Goal: Task Accomplishment & Management: Manage account settings

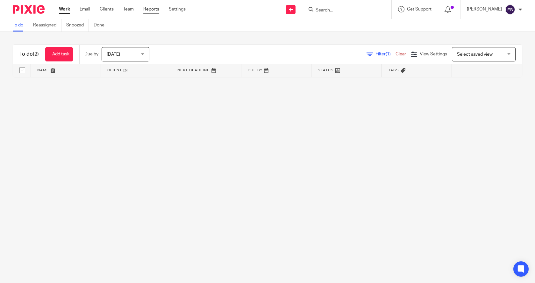
click at [150, 11] on link "Reports" at bounding box center [151, 9] width 16 height 6
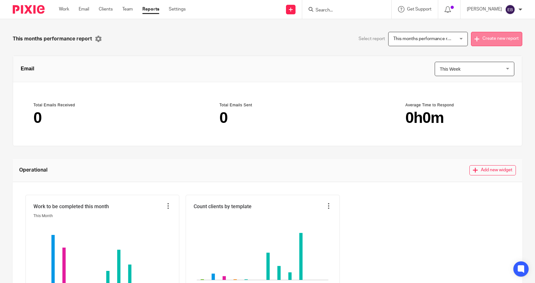
click at [490, 37] on button "Create new report" at bounding box center [496, 39] width 51 height 14
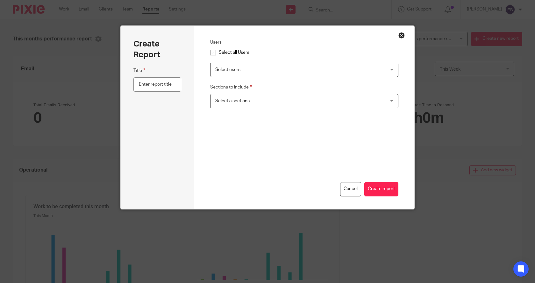
click at [247, 71] on span "Select users" at bounding box center [288, 69] width 146 height 13
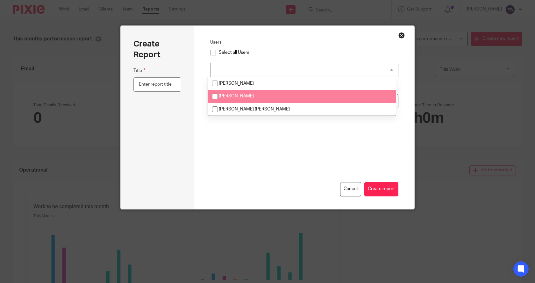
click at [235, 99] on li "[PERSON_NAME]" at bounding box center [302, 96] width 188 height 13
checkbox input "true"
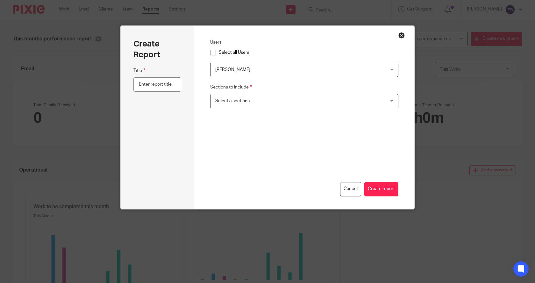
click at [304, 165] on div "Cancel Create report" at bounding box center [304, 161] width 188 height 69
click at [245, 102] on span "Select a sections" at bounding box center [232, 101] width 34 height 4
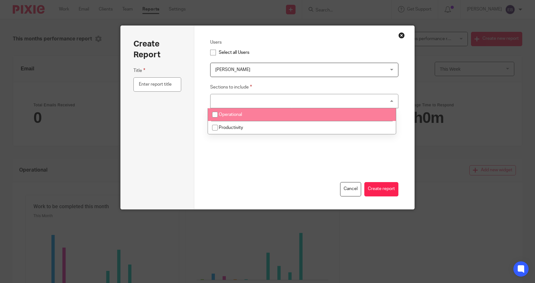
click at [227, 116] on span "Operational" at bounding box center [230, 114] width 23 height 4
checkbox input "true"
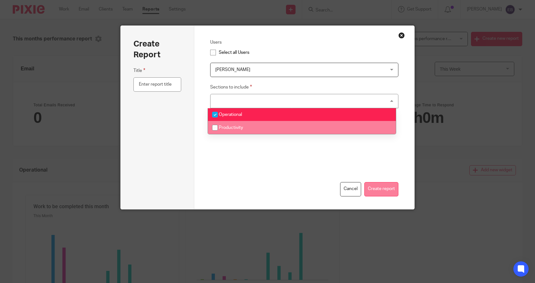
click at [383, 191] on button "Create report" at bounding box center [381, 189] width 34 height 14
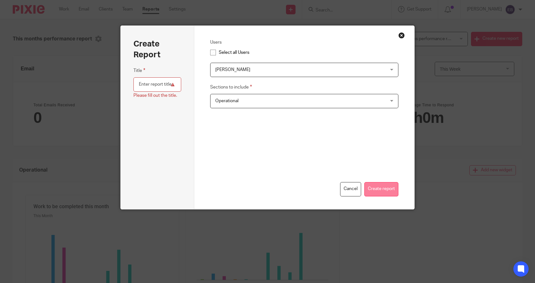
click at [383, 190] on button "Create report" at bounding box center [381, 189] width 34 height 14
click at [139, 83] on input "text" at bounding box center [157, 84] width 48 height 14
click at [399, 35] on button "Close modal" at bounding box center [401, 35] width 6 height 6
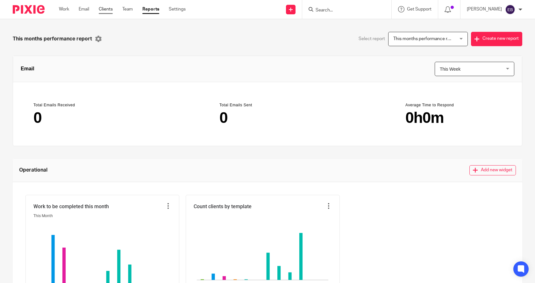
click at [108, 9] on link "Clients" at bounding box center [106, 9] width 14 height 6
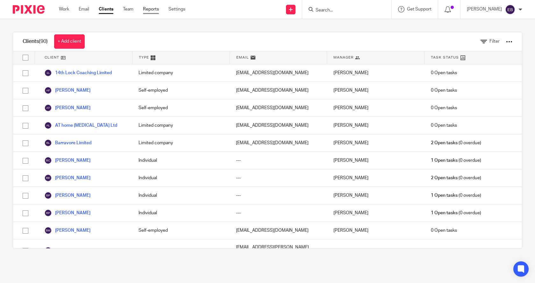
click at [152, 9] on link "Reports" at bounding box center [151, 9] width 16 height 6
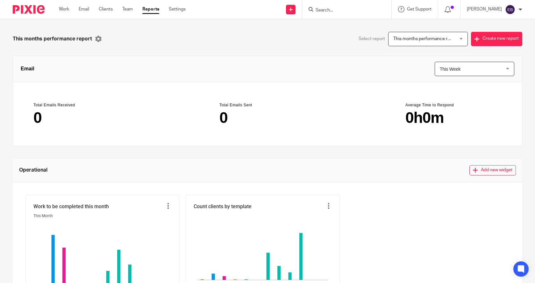
click at [417, 37] on span "This months performance report" at bounding box center [425, 39] width 65 height 4
click at [417, 37] on div "This months performance report" at bounding box center [425, 39] width 65 height 4
click at [106, 8] on link "Clients" at bounding box center [106, 9] width 14 height 6
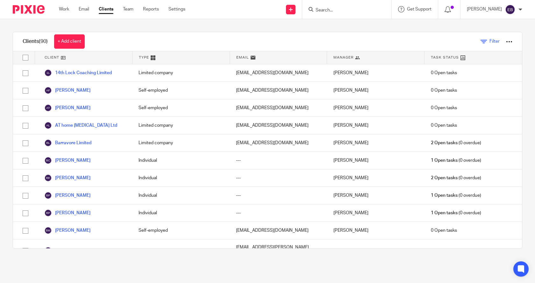
click at [480, 42] on icon at bounding box center [483, 41] width 6 height 6
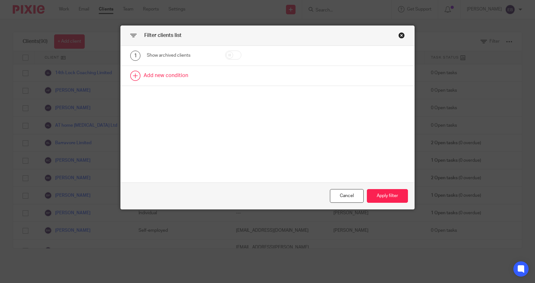
click at [172, 76] on link at bounding box center [267, 76] width 293 height 20
click at [207, 79] on div "Field" at bounding box center [181, 78] width 68 height 14
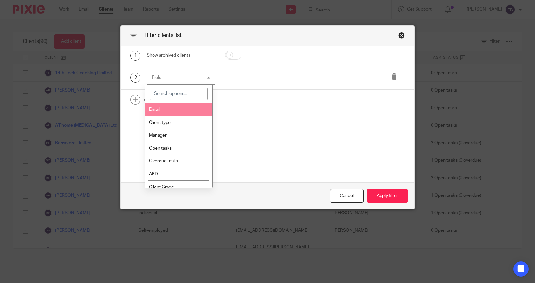
scroll to position [3, 0]
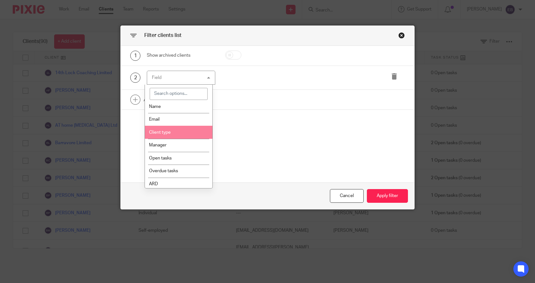
click at [165, 131] on span "Client type" at bounding box center [160, 132] width 22 height 4
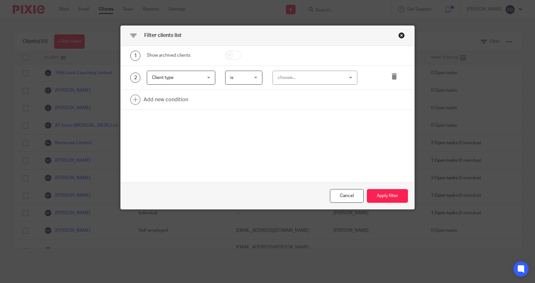
click at [341, 78] on div "choose..." at bounding box center [314, 78] width 85 height 14
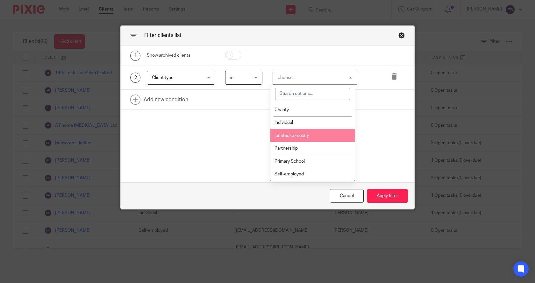
click at [292, 137] on span "Limited company" at bounding box center [291, 135] width 34 height 4
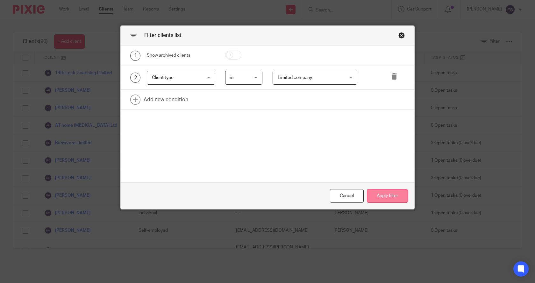
click at [388, 198] on button "Apply filter" at bounding box center [387, 196] width 41 height 14
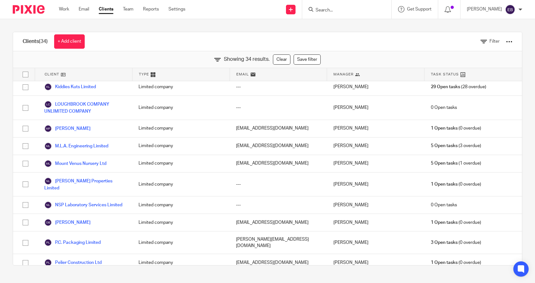
scroll to position [318, 0]
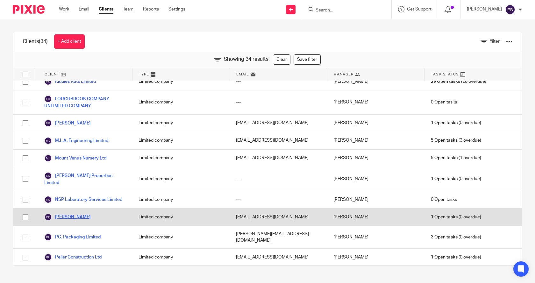
click at [69, 213] on link "O' Byrne, Brian" at bounding box center [67, 217] width 46 height 8
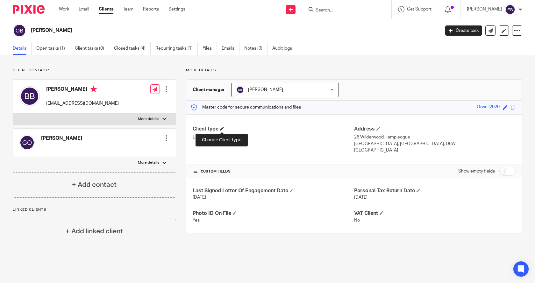
click at [221, 129] on span at bounding box center [222, 129] width 4 height 4
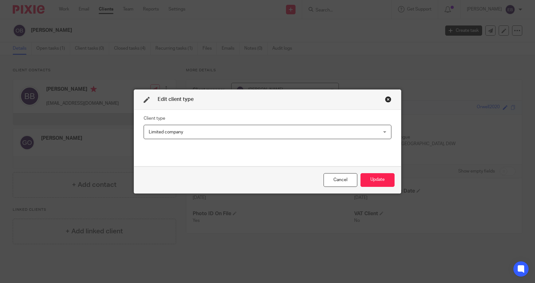
click at [189, 133] on span "Limited company" at bounding box center [246, 131] width 194 height 13
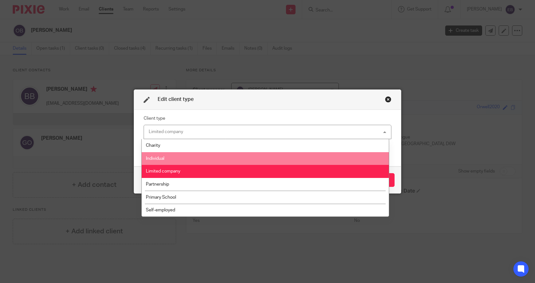
click at [160, 158] on span "Individual" at bounding box center [155, 158] width 18 height 4
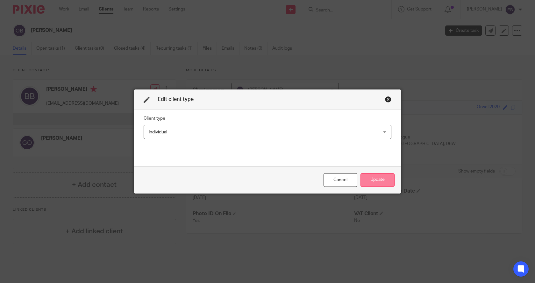
click at [372, 179] on button "Update" at bounding box center [377, 180] width 34 height 14
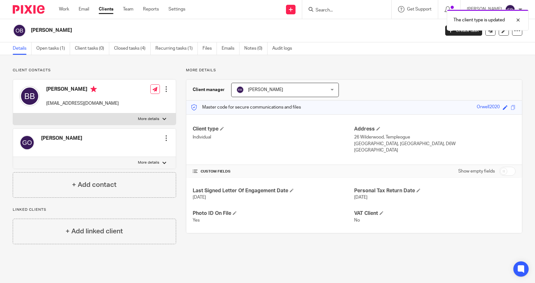
click at [109, 7] on link "Clients" at bounding box center [106, 9] width 15 height 6
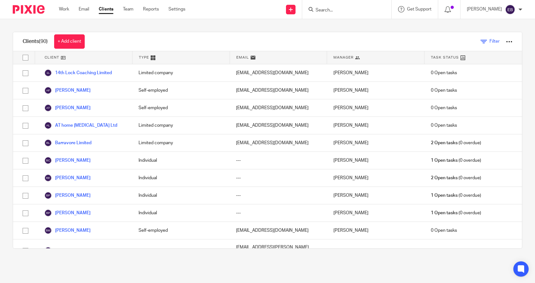
click at [480, 41] on icon at bounding box center [483, 41] width 6 height 6
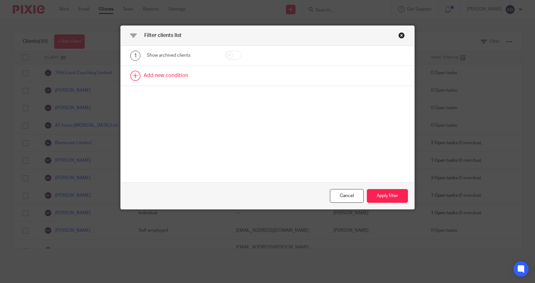
click at [161, 74] on link at bounding box center [267, 76] width 293 height 20
click at [207, 79] on div "Field" at bounding box center [181, 78] width 68 height 14
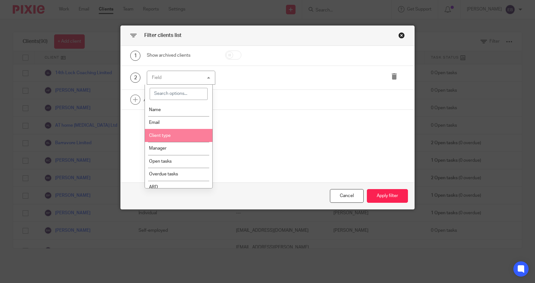
drag, startPoint x: 170, startPoint y: 137, endPoint x: 204, endPoint y: 111, distance: 43.2
click at [171, 136] on li "Client type" at bounding box center [179, 135] width 68 height 13
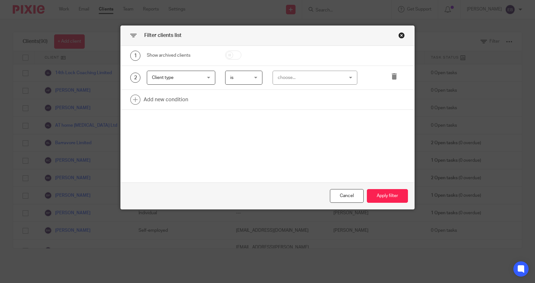
click at [284, 79] on div "choose..." at bounding box center [309, 77] width 64 height 13
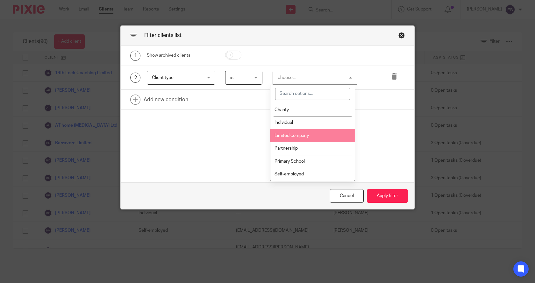
click at [286, 136] on span "Limited company" at bounding box center [291, 135] width 34 height 4
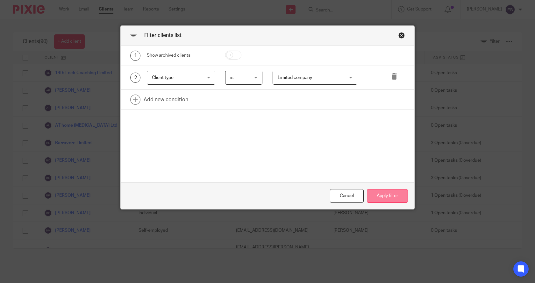
click at [393, 198] on button "Apply filter" at bounding box center [387, 196] width 41 height 14
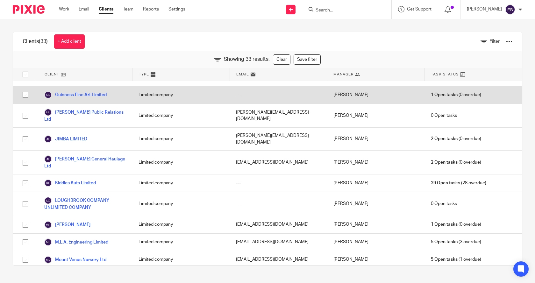
scroll to position [223, 0]
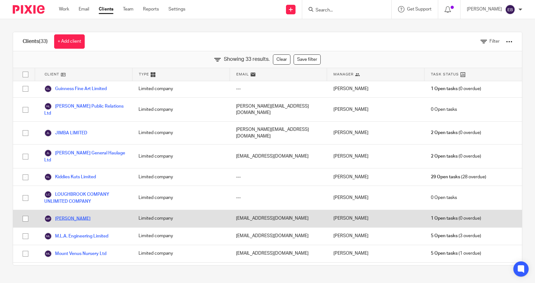
click at [66, 215] on link "[PERSON_NAME]" at bounding box center [67, 219] width 46 height 8
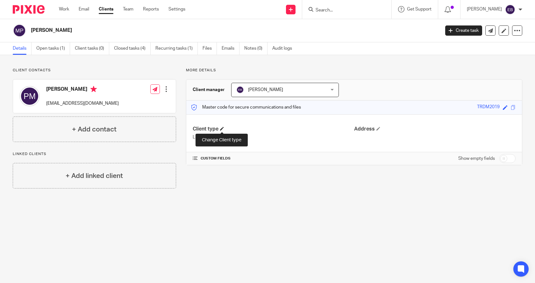
click at [222, 129] on span at bounding box center [222, 129] width 4 height 4
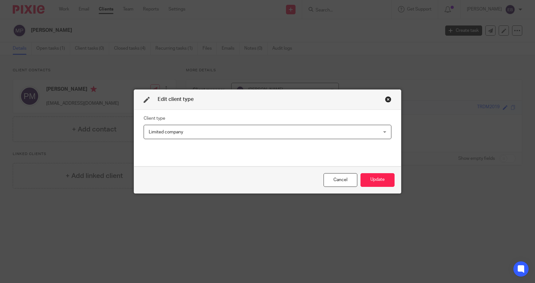
click at [177, 133] on span "Limited company" at bounding box center [166, 132] width 34 height 4
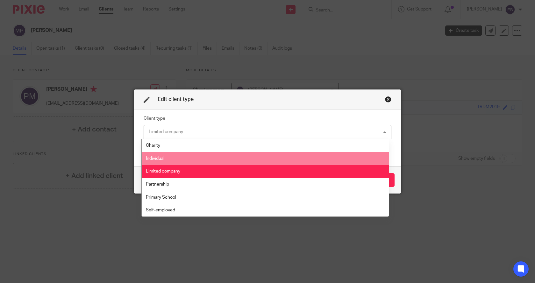
click at [152, 160] on span "Individual" at bounding box center [155, 158] width 18 height 4
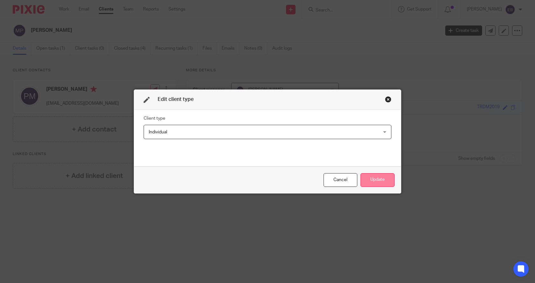
click at [372, 178] on button "Update" at bounding box center [377, 180] width 34 height 14
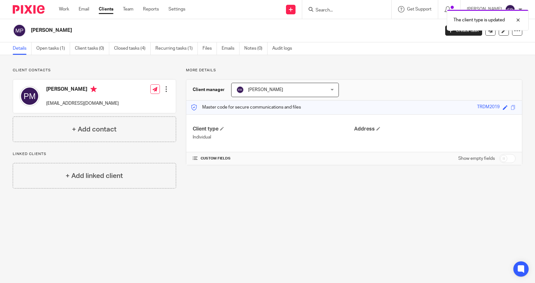
click at [105, 9] on link "Clients" at bounding box center [106, 9] width 15 height 6
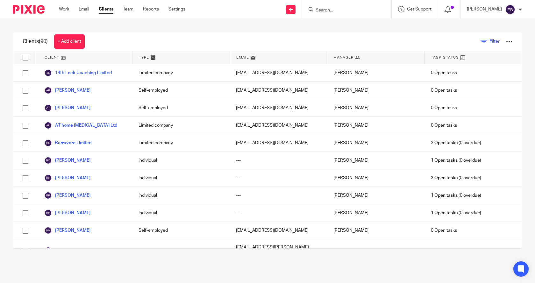
click at [480, 42] on icon at bounding box center [483, 41] width 6 height 6
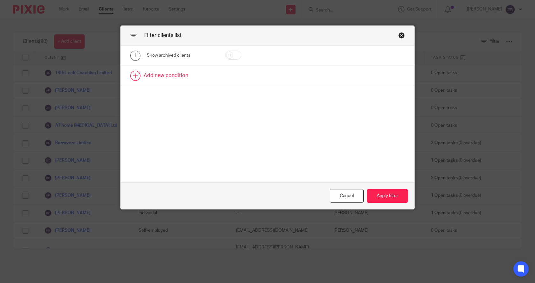
click at [172, 78] on link at bounding box center [267, 76] width 293 height 20
click at [208, 78] on div "Field" at bounding box center [181, 78] width 68 height 14
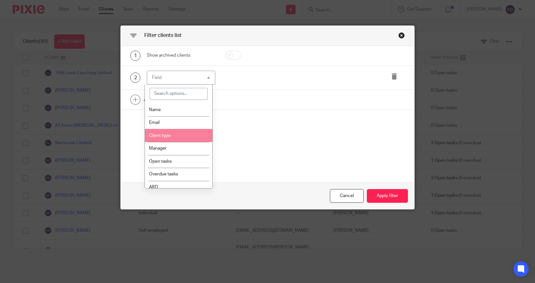
drag, startPoint x: 165, startPoint y: 137, endPoint x: 171, endPoint y: 136, distance: 5.6
click at [169, 136] on span "Client type" at bounding box center [160, 135] width 22 height 4
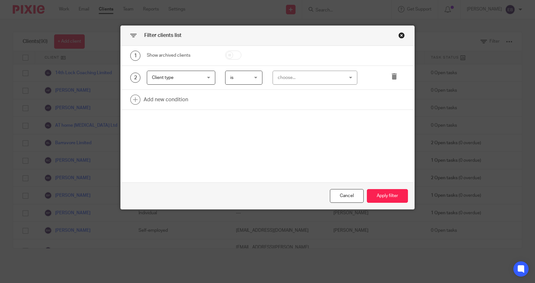
click at [289, 78] on div "choose..." at bounding box center [309, 77] width 64 height 13
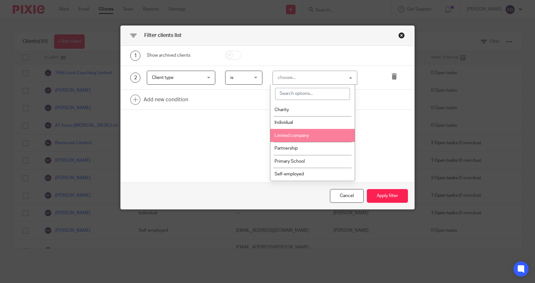
click at [292, 133] on span "Limited company" at bounding box center [291, 135] width 34 height 4
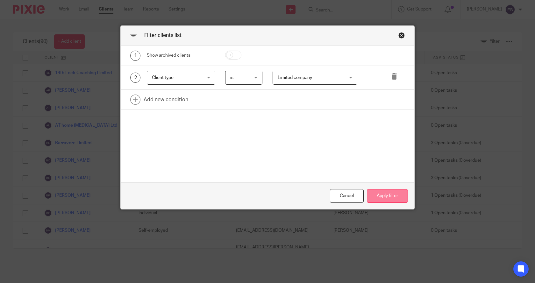
click at [388, 197] on button "Apply filter" at bounding box center [387, 196] width 41 height 14
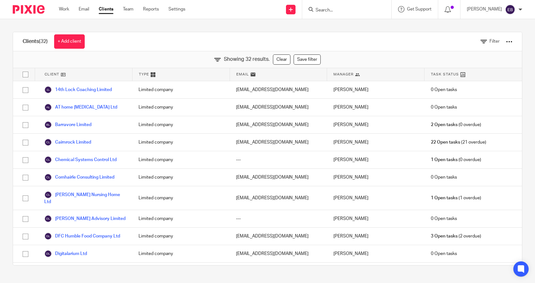
click at [506, 42] on div at bounding box center [509, 41] width 6 height 6
click at [389, 38] on div "Clients (32) + Add client Filter" at bounding box center [267, 41] width 508 height 19
click at [480, 41] on icon at bounding box center [483, 41] width 6 height 6
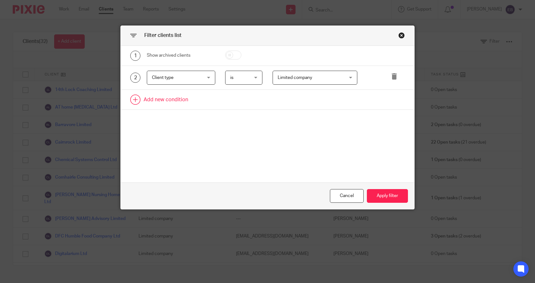
click at [166, 103] on link at bounding box center [267, 100] width 293 height 20
click at [166, 103] on div "Field" at bounding box center [177, 101] width 50 height 13
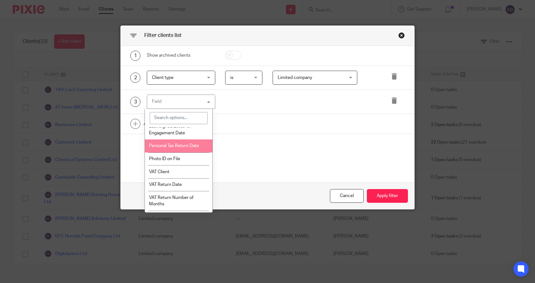
scroll to position [167, 0]
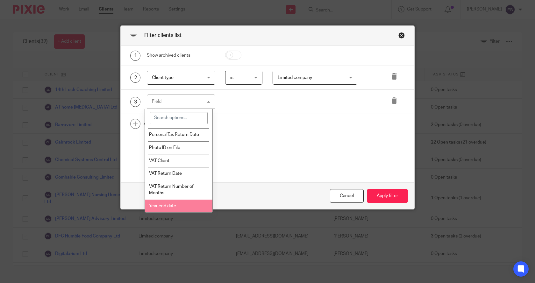
click at [172, 205] on span "Year end date" at bounding box center [162, 206] width 27 height 4
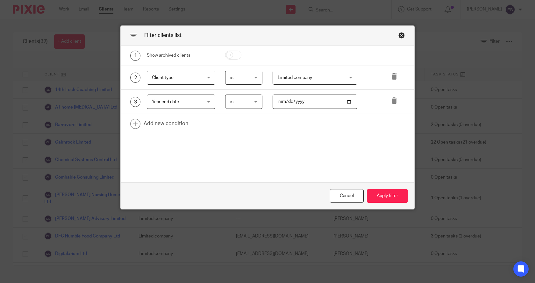
click at [273, 102] on input "date" at bounding box center [314, 101] width 85 height 14
type input "[DATE]"
click at [392, 199] on button "Apply filter" at bounding box center [387, 196] width 41 height 14
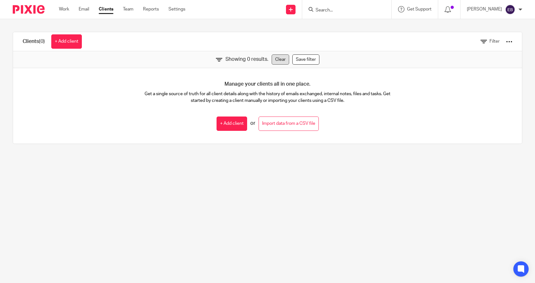
click at [274, 58] on link "Clear" at bounding box center [279, 59] width 17 height 10
